Goal: Task Accomplishment & Management: Complete application form

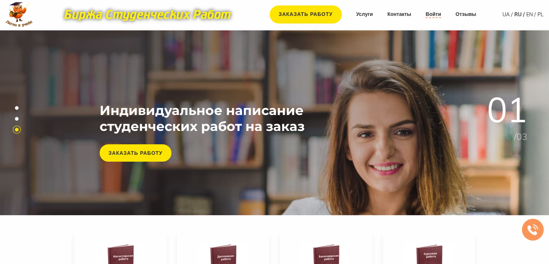
click at [434, 16] on link "Войти" at bounding box center [434, 14] width 16 height 7
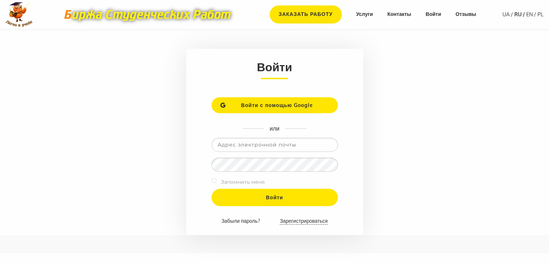
click at [298, 217] on link "Зарегистрироваться" at bounding box center [304, 220] width 48 height 7
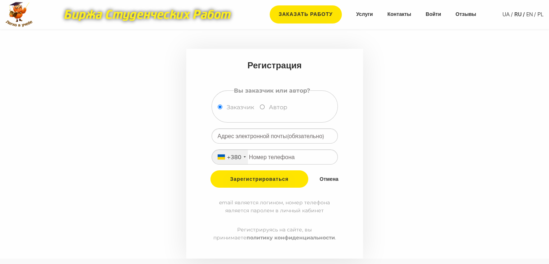
click at [266, 107] on div "Автор" at bounding box center [276, 108] width 33 height 13
click at [261, 107] on input "Автор" at bounding box center [262, 106] width 5 height 5
radio input "true"
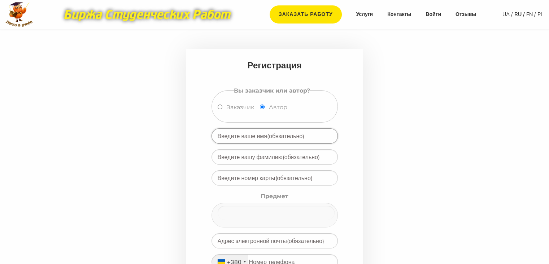
click at [261, 137] on input "text" at bounding box center [275, 135] width 126 height 15
type input "Катерина"
click at [274, 157] on input "text" at bounding box center [275, 156] width 126 height 15
type input "Л"
type input "[PERSON_NAME]"
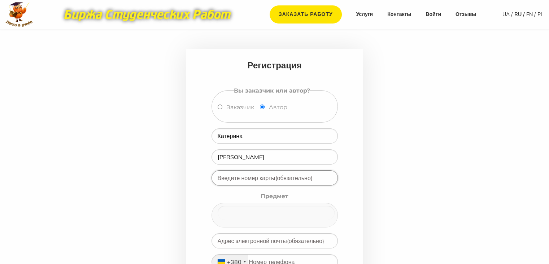
click at [284, 176] on input "text" at bounding box center [275, 177] width 126 height 15
click at [243, 175] on input "text" at bounding box center [275, 177] width 126 height 15
paste input "[CREDIT_CARD_NUMBER]"
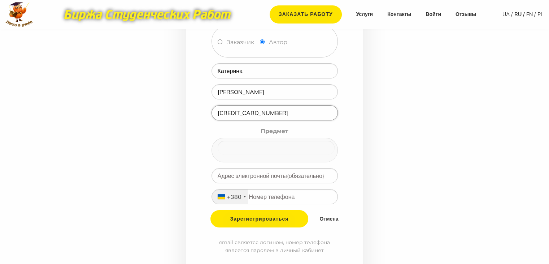
scroll to position [72, 0]
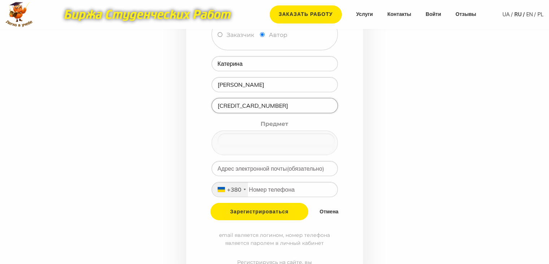
type input "[CREDIT_CARD_NUMBER]"
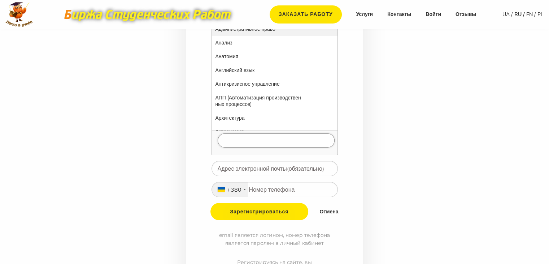
click at [264, 147] on input "null" at bounding box center [276, 140] width 117 height 14
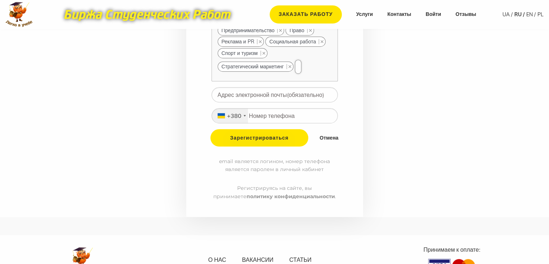
scroll to position [542, 0]
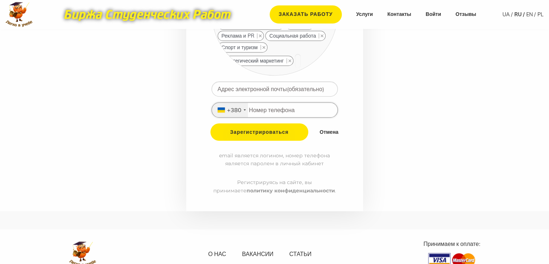
click at [271, 102] on input "tel" at bounding box center [275, 109] width 126 height 15
type input "687975318"
click at [282, 81] on input "email" at bounding box center [275, 88] width 126 height 15
paste input "dorosenkokaterina278@gmail.com"
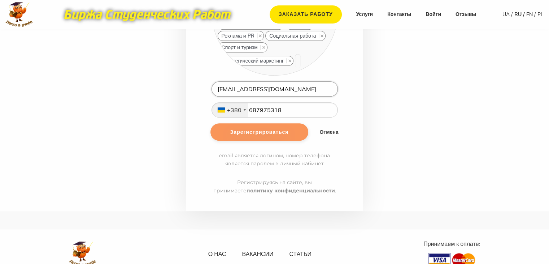
type input "dorosenkokaterina278@gmail.com"
click at [273, 127] on input "Зарегистрироваться" at bounding box center [259, 131] width 98 height 17
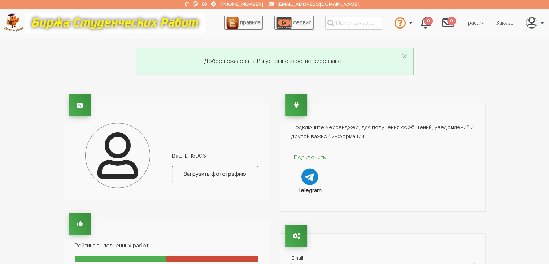
click at [205, 173] on label "Загрузить фотографию" at bounding box center [215, 174] width 86 height 16
click at [172, 188] on input "Загрузить фотографию" at bounding box center [172, 188] width 0 height 0
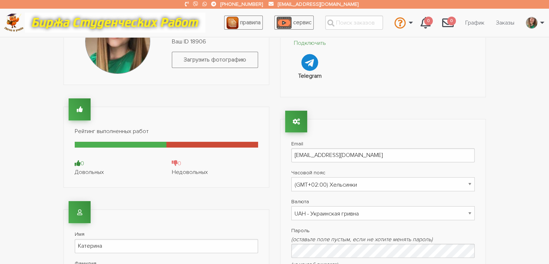
scroll to position [144, 0]
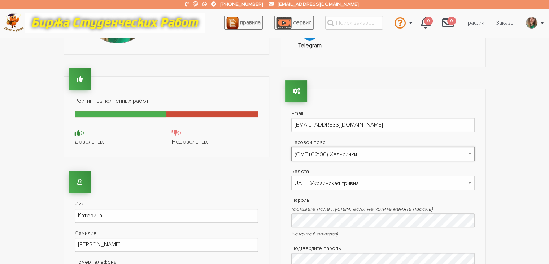
click at [311, 153] on select "(GMT-12:00) Международная линия перемены дат (GMT-11:00) Американское Самоа (GM…" at bounding box center [382, 154] width 183 height 14
select select "Kyiv"
click at [291, 147] on select "(GMT-12:00) Международная линия перемены дат (GMT-11:00) Американское Самоа (GM…" at bounding box center [382, 154] width 183 height 14
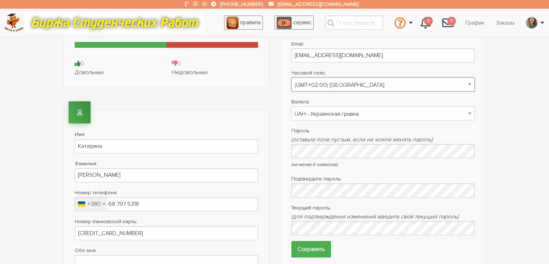
scroll to position [253, 0]
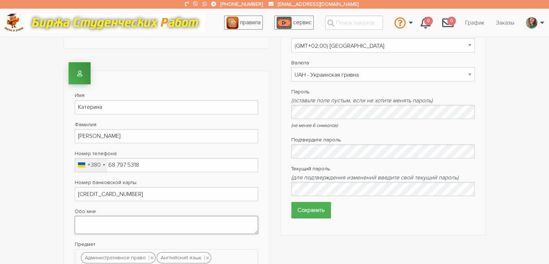
click at [161, 222] on textarea "Обо мне" at bounding box center [166, 225] width 183 height 18
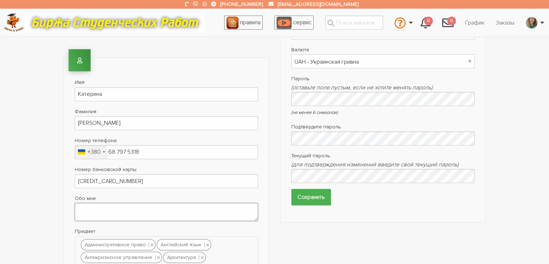
scroll to position [361, 0]
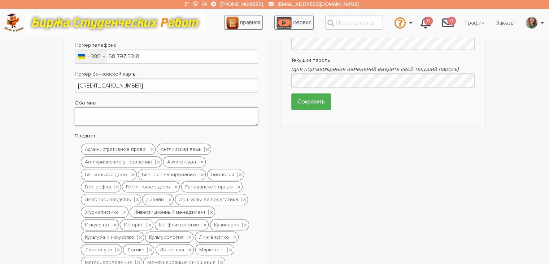
paste textarea "Добрий день! Мене звати Катерина, мені 23 роки, і я – Ваш надійний помічник у н…"
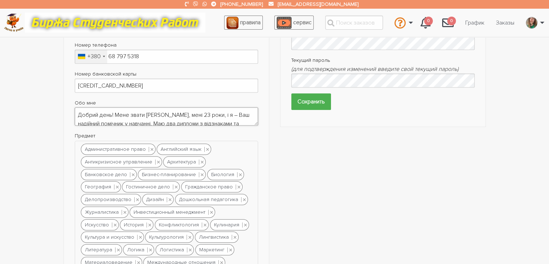
scroll to position [28, 0]
click at [219, 113] on textarea "Добрий день! Мене звати Катерина, мені 23 роки, і я – Ваш надійний помічник у н…" at bounding box center [166, 116] width 183 height 18
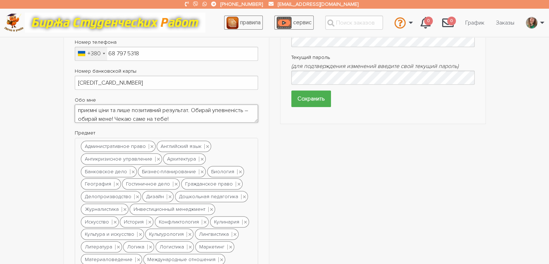
scroll to position [361, 0]
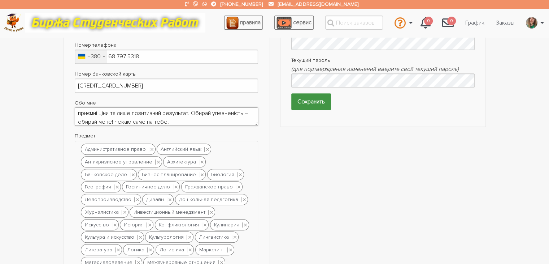
type textarea "Добрий день! Мене звати [PERSON_NAME], мені 23 роки, і я – Ваш надійний помічни…"
click at [312, 107] on input "Сохранить" at bounding box center [311, 101] width 40 height 16
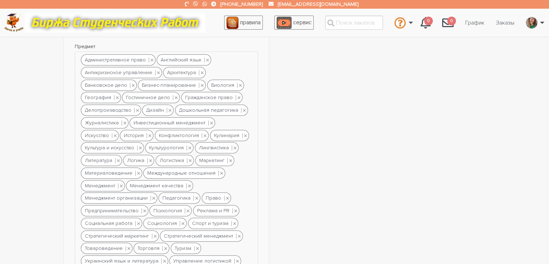
scroll to position [397, 0]
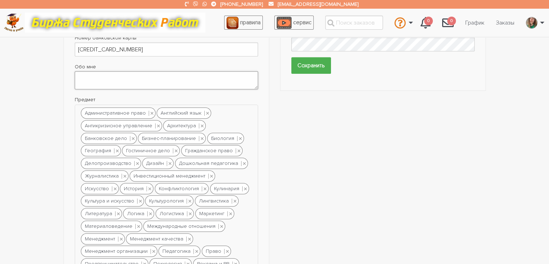
click at [92, 78] on textarea "Обо мне" at bounding box center [166, 80] width 183 height 18
paste textarea "Добрий день! Мене звати [PERSON_NAME], мені 23 роки, і я – Ваш надійний помічни…"
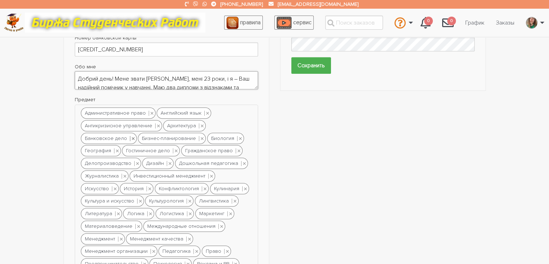
scroll to position [28, 0]
click at [218, 75] on textarea "Добрий день! Мене звати Катерина, мені 23 роки, і я – Ваш надійний помічник у н…" at bounding box center [166, 80] width 183 height 18
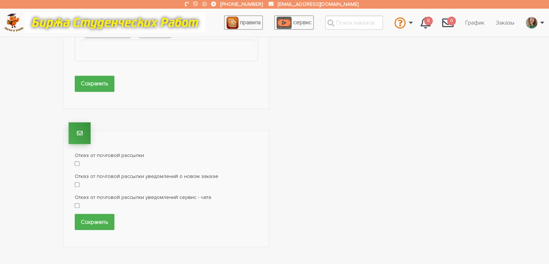
scroll to position [686, 0]
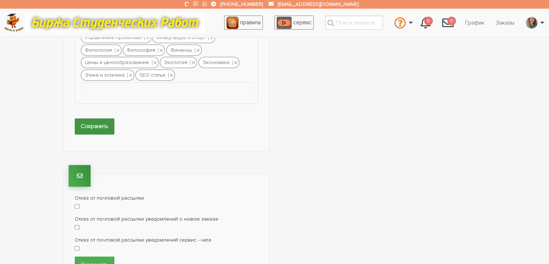
type textarea "Добрий день! Мене звати [PERSON_NAME], мені 23 роки, і я – Ваш надійний помічни…"
click at [101, 118] on input "Сохранить" at bounding box center [95, 126] width 40 height 16
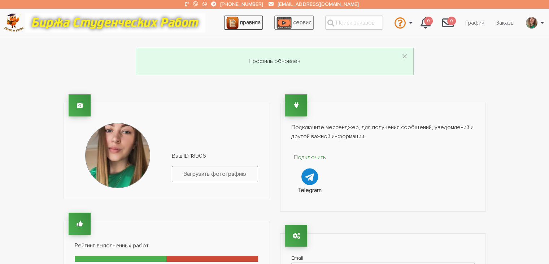
click at [250, 23] on span "правила" at bounding box center [250, 22] width 21 height 7
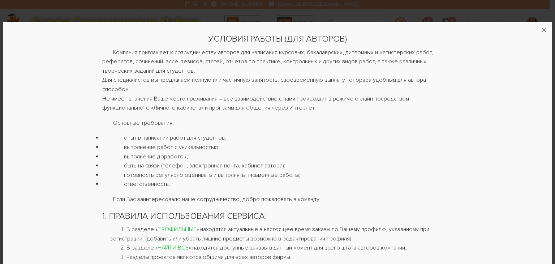
click at [354, 12] on div "УСЛОВИЯ РАБОТЫ (ДЛЯ АВТОРОВ) Компания приглашает к сотрудничеству авторов для н…" at bounding box center [277, 132] width 549 height 264
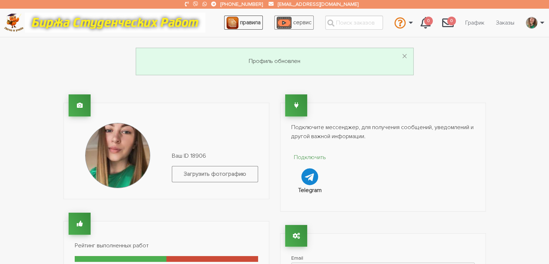
click at [241, 25] on span "правила" at bounding box center [250, 22] width 21 height 7
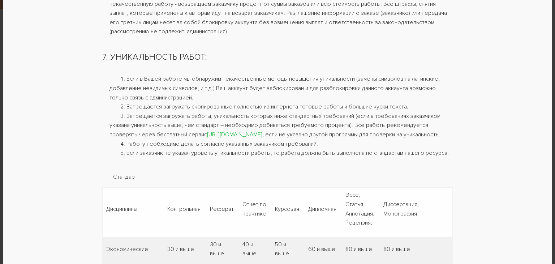
scroll to position [903, 0]
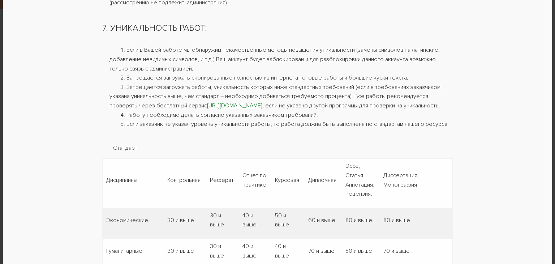
click at [234, 109] on link "https://www.etxt.ru/antiplagiat/" at bounding box center [234, 105] width 55 height 7
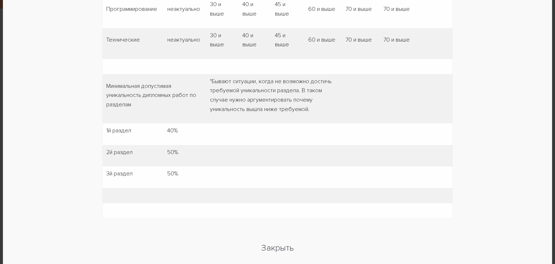
scroll to position [1413, 0]
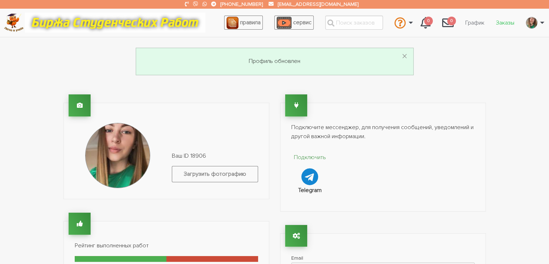
click at [508, 23] on link "Заказы" at bounding box center [505, 23] width 30 height 14
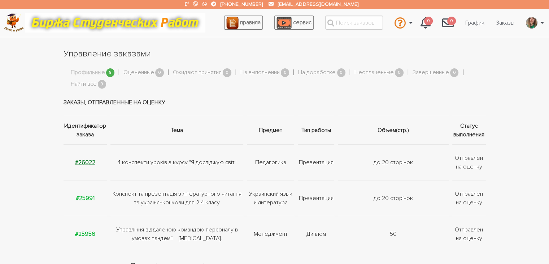
click at [86, 161] on strong "#26022" at bounding box center [85, 162] width 20 height 7
